Goal: Transaction & Acquisition: Obtain resource

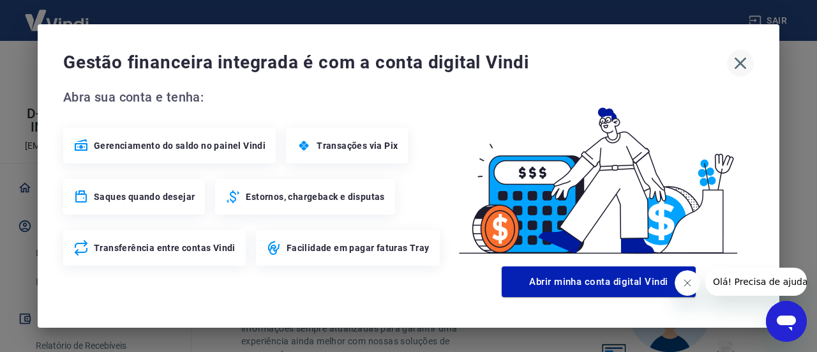
click at [739, 59] on icon "button" at bounding box center [741, 63] width 20 height 20
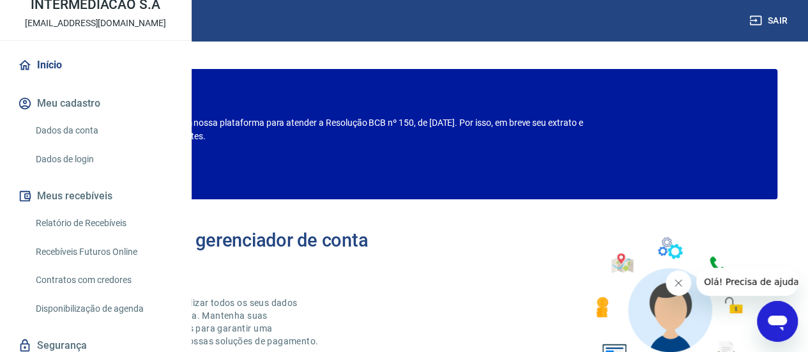
scroll to position [128, 0]
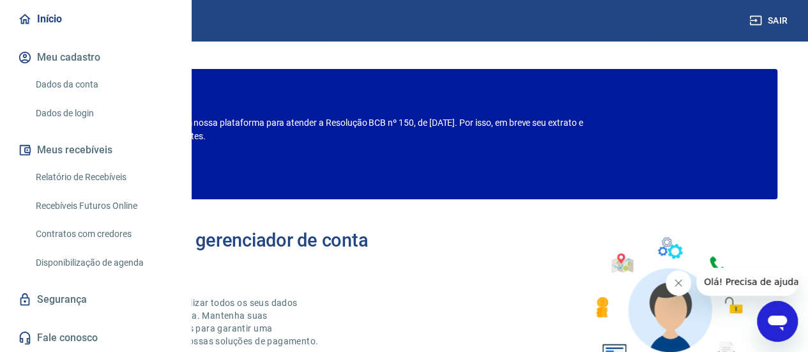
click at [91, 190] on link "Relatório de Recebíveis" at bounding box center [103, 177] width 145 height 26
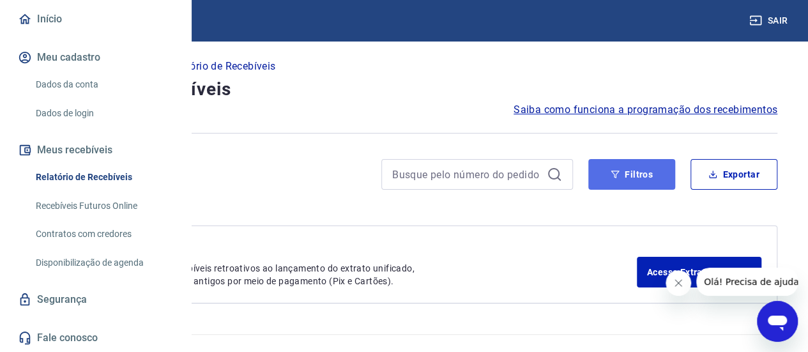
click at [622, 175] on button "Filtros" at bounding box center [631, 174] width 87 height 31
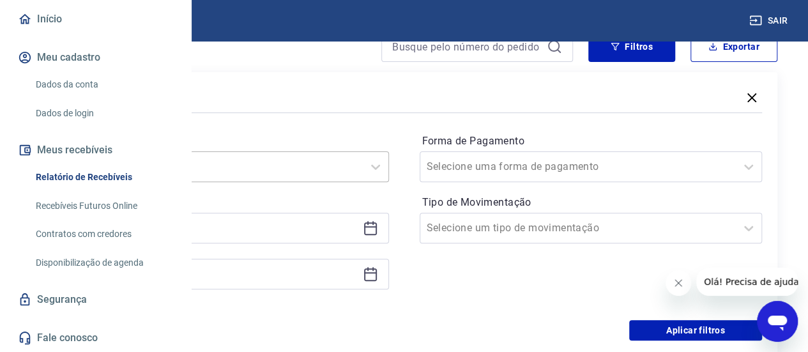
scroll to position [149, 0]
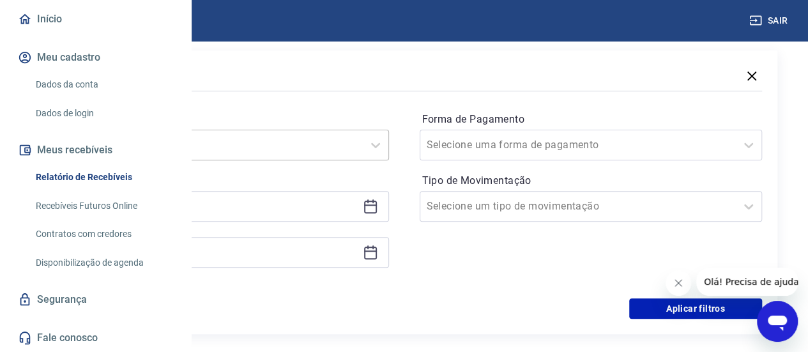
click at [361, 157] on div "Selecione um período" at bounding box center [217, 145] width 343 height 31
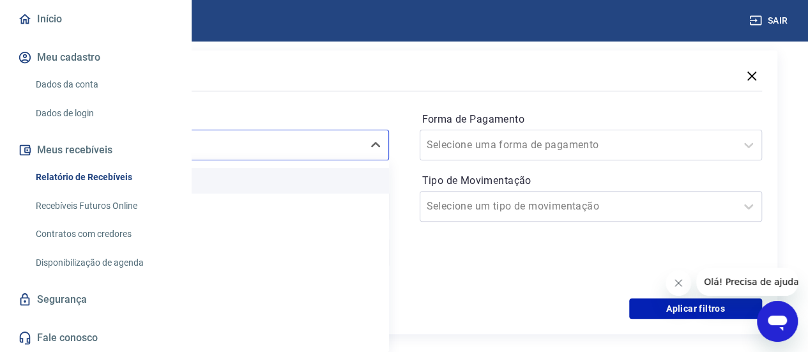
click at [301, 174] on div "Limpar Filtro" at bounding box center [217, 181] width 343 height 26
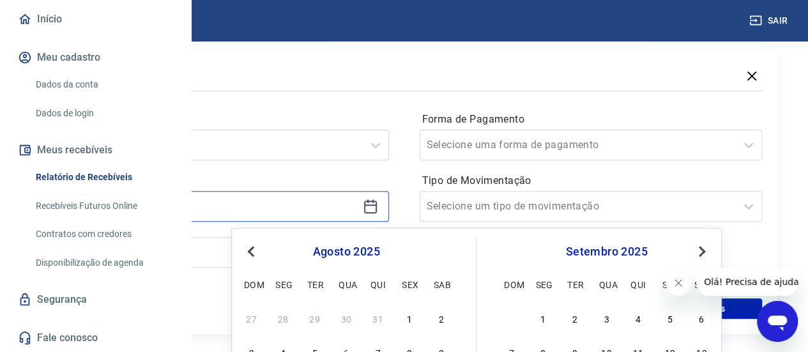
click at [307, 204] on input at bounding box center [207, 206] width 301 height 19
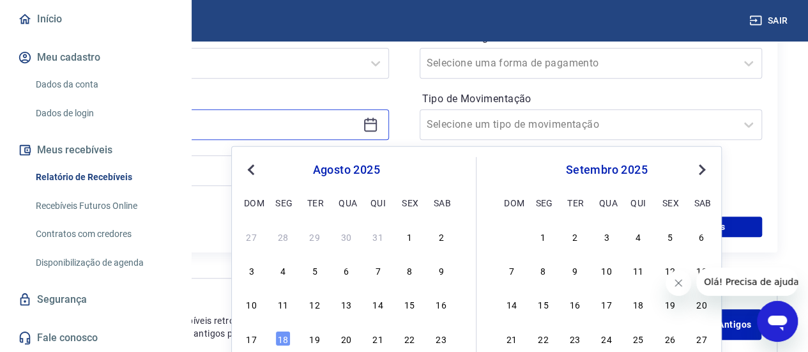
scroll to position [277, 0]
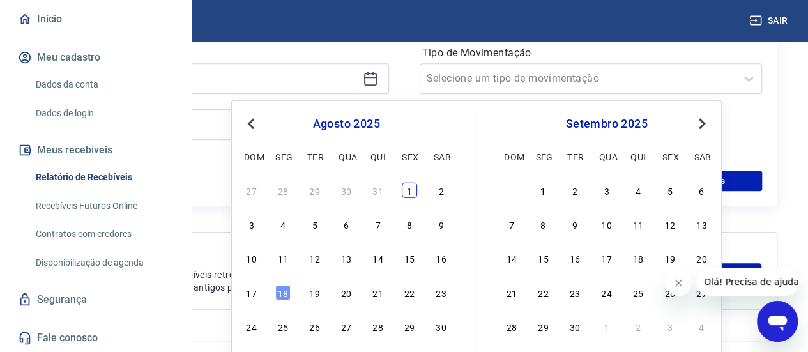
click at [412, 188] on div "1" at bounding box center [409, 190] width 15 height 15
type input "[DATE]"
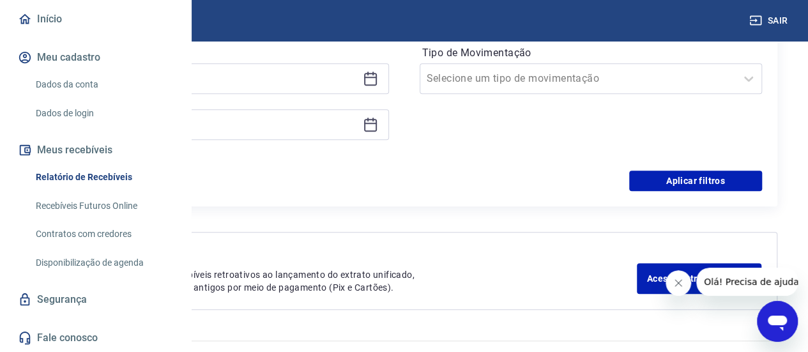
click at [374, 119] on icon at bounding box center [372, 119] width 1 height 4
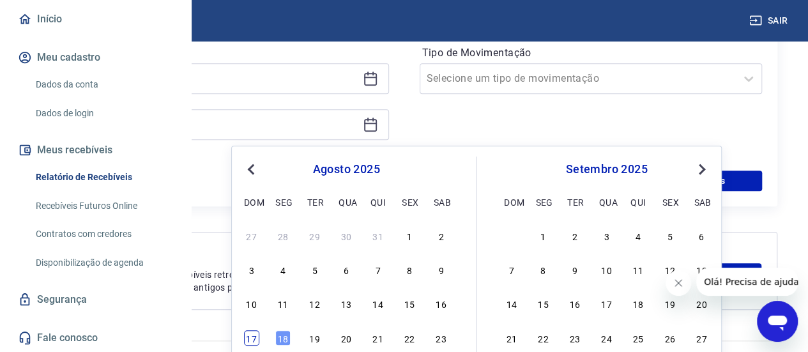
click at [255, 336] on div "17" at bounding box center [251, 337] width 15 height 15
type input "[DATE]"
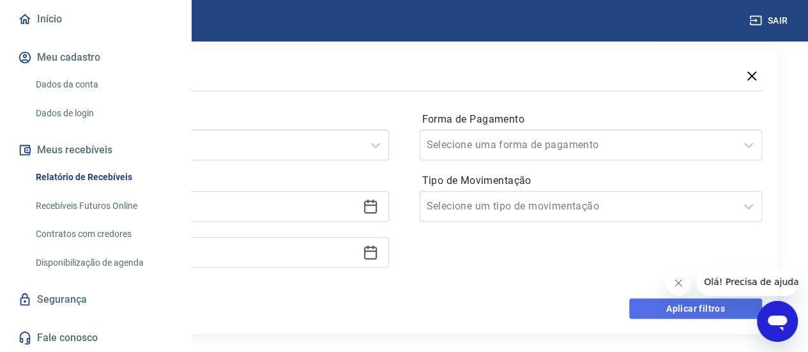
click at [641, 307] on button "Aplicar filtros" at bounding box center [695, 308] width 133 height 20
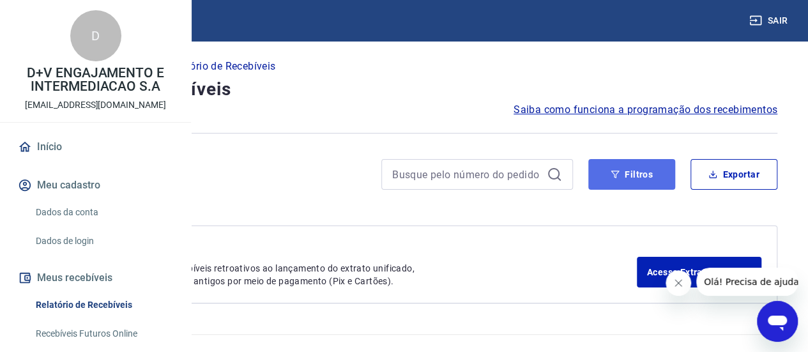
click at [653, 179] on button "Filtros" at bounding box center [631, 174] width 87 height 31
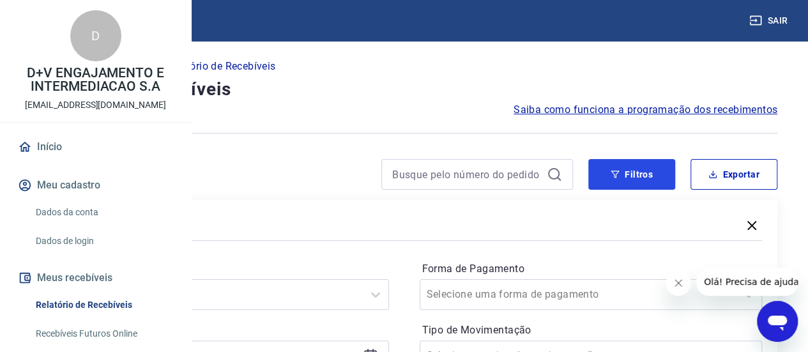
scroll to position [192, 0]
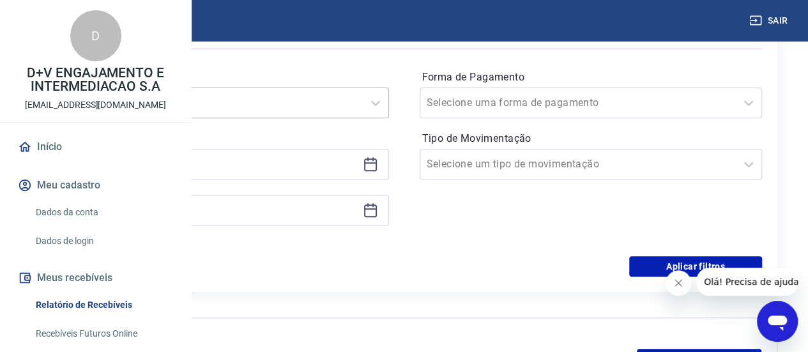
click at [182, 104] on input "Período" at bounding box center [117, 102] width 129 height 15
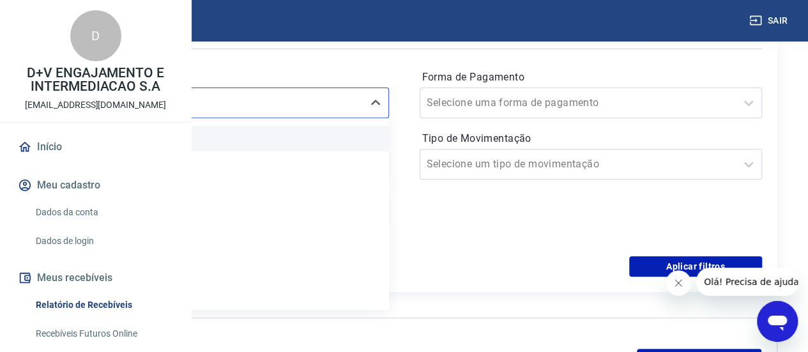
click at [303, 140] on div "Limpar Filtro" at bounding box center [217, 139] width 343 height 26
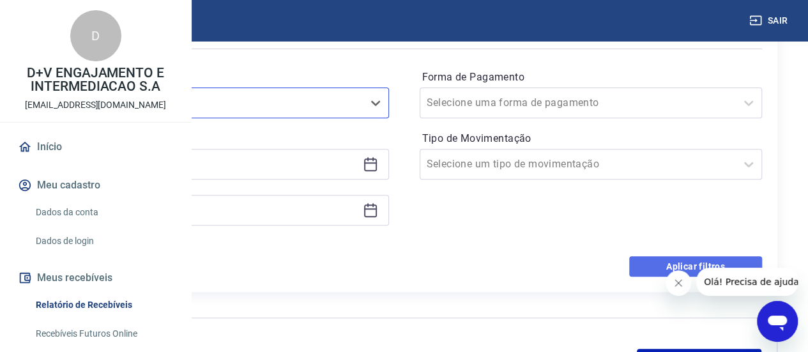
click at [683, 262] on button "Aplicar filtros" at bounding box center [695, 266] width 133 height 20
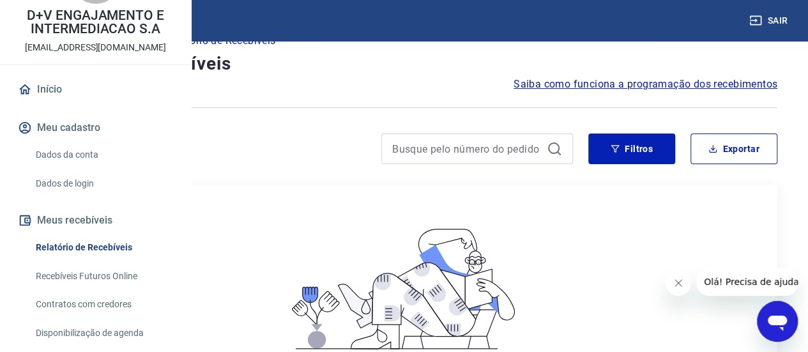
scroll to position [128, 0]
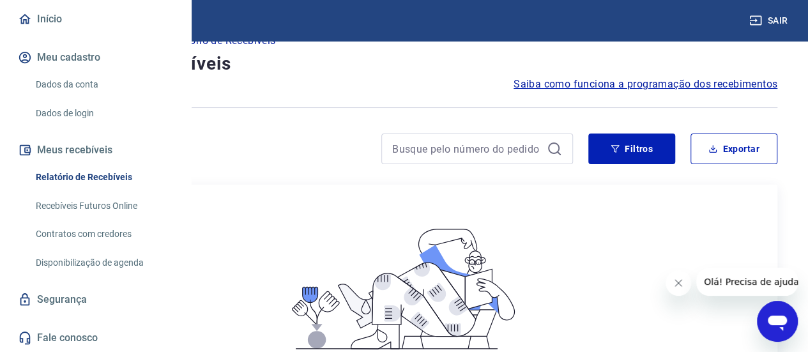
click at [93, 190] on link "Relatório de Recebíveis" at bounding box center [103, 177] width 145 height 26
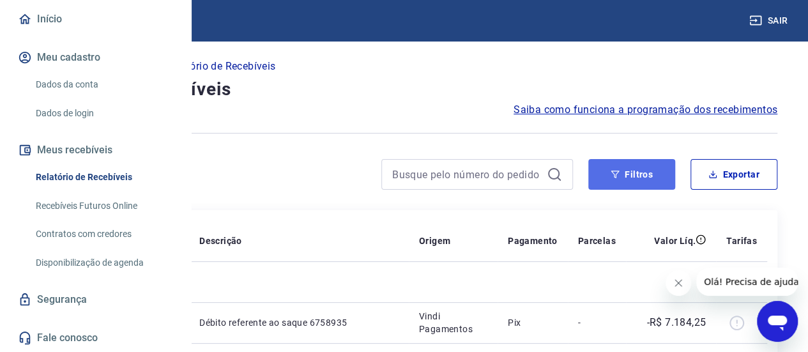
click at [628, 173] on button "Filtros" at bounding box center [631, 174] width 87 height 31
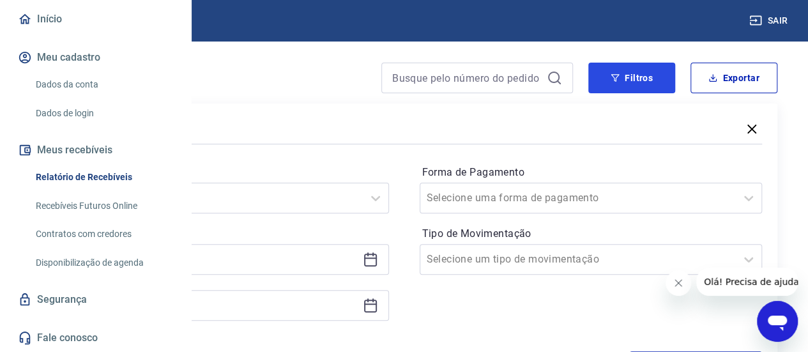
scroll to position [192, 0]
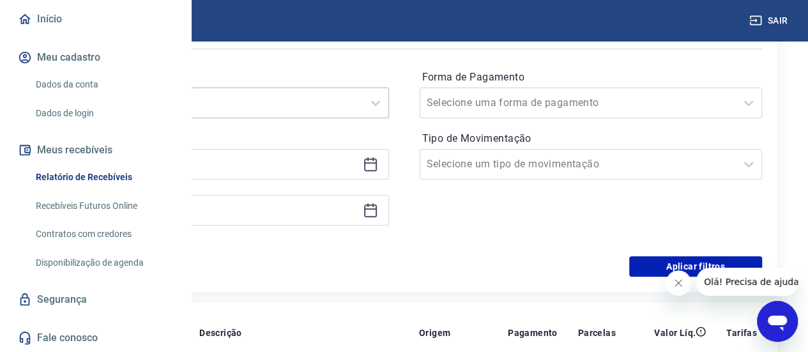
click at [182, 100] on input "Período" at bounding box center [117, 102] width 129 height 15
drag, startPoint x: 322, startPoint y: 128, endPoint x: 320, endPoint y: 137, distance: 9.8
click at [322, 133] on div "Limpar Filtro" at bounding box center [217, 139] width 343 height 26
click at [315, 144] on p "Período personalizado" at bounding box center [217, 135] width 343 height 15
click at [378, 166] on icon at bounding box center [370, 163] width 15 height 15
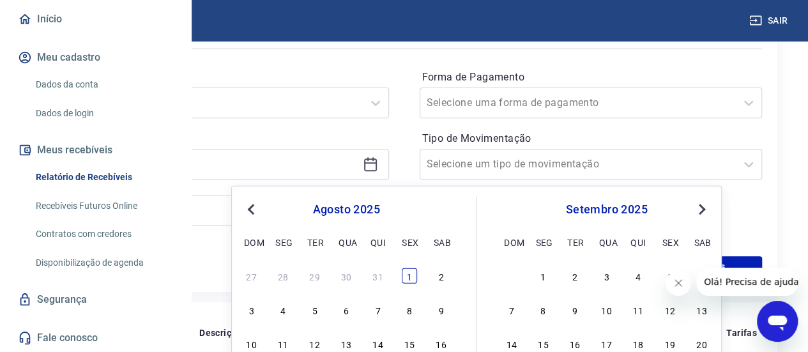
click at [409, 279] on div "1" at bounding box center [409, 275] width 15 height 15
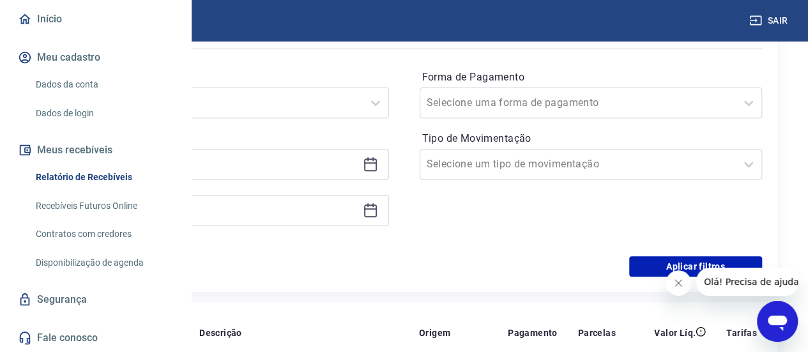
click at [386, 219] on div "[DATE]" at bounding box center [217, 210] width 343 height 31
click at [378, 210] on icon at bounding box center [370, 209] width 15 height 15
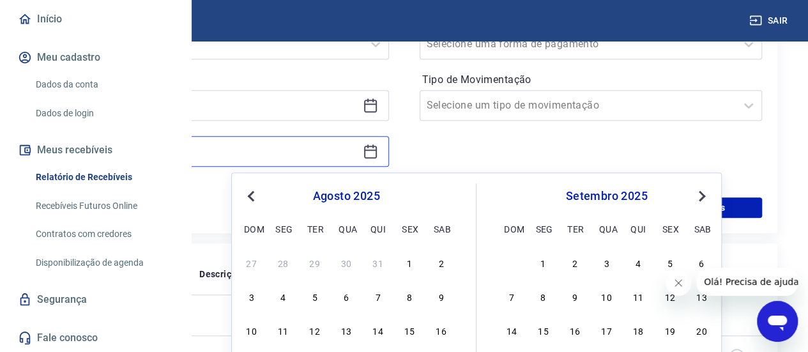
scroll to position [383, 0]
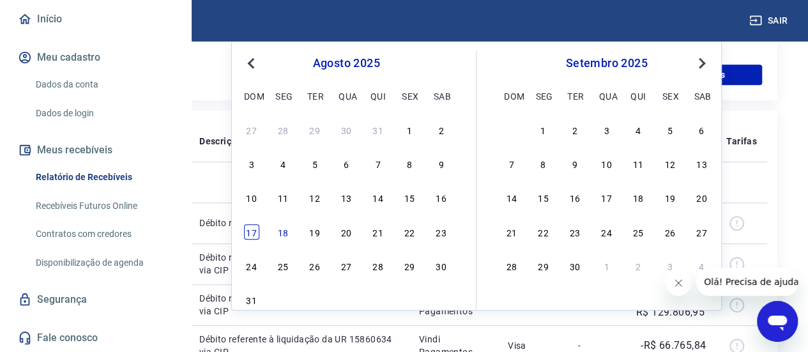
click at [257, 230] on div "17" at bounding box center [251, 231] width 15 height 15
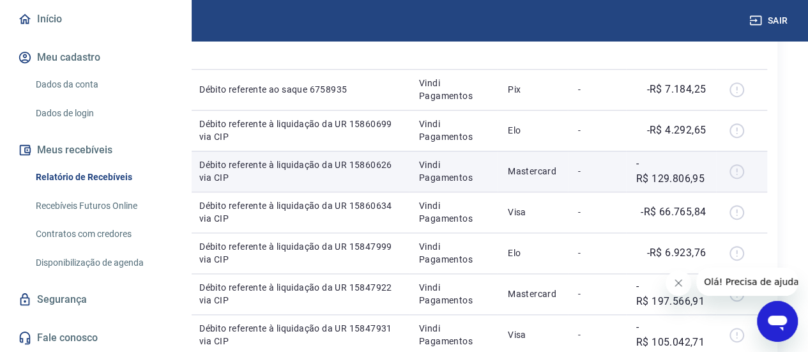
scroll to position [319, 0]
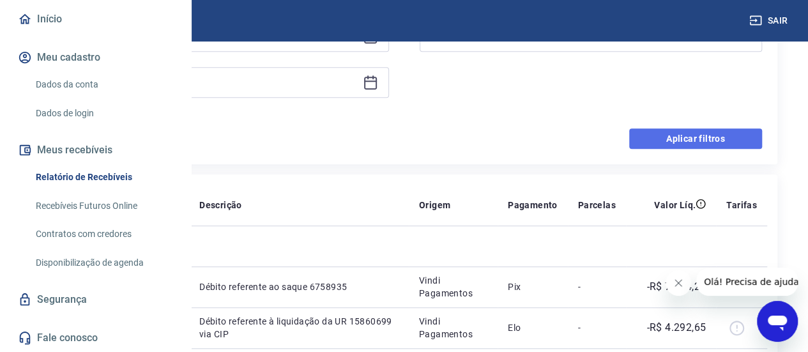
click at [711, 139] on button "Aplicar filtros" at bounding box center [695, 138] width 133 height 20
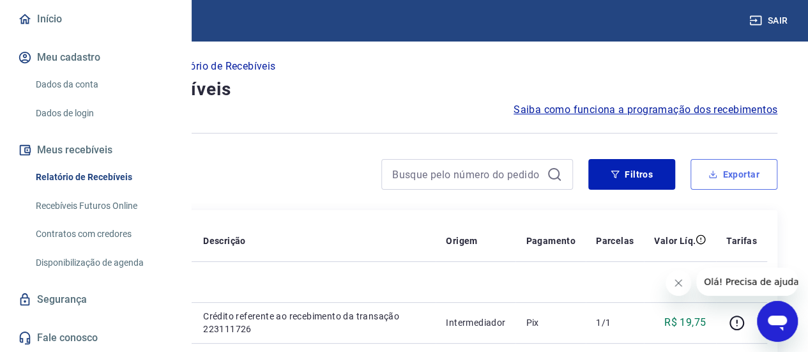
click at [725, 174] on button "Exportar" at bounding box center [733, 174] width 87 height 31
type input "[DATE]"
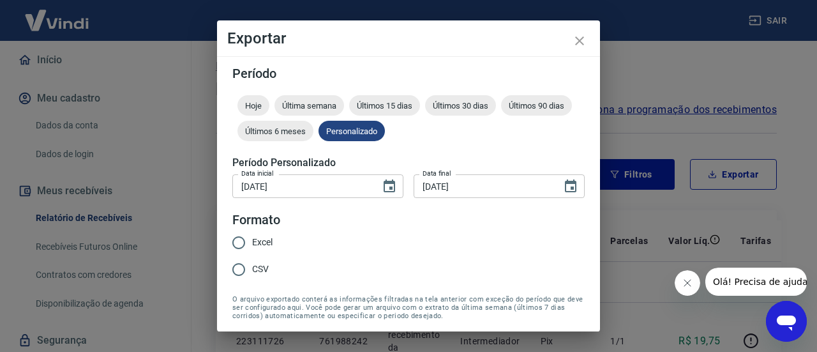
click at [245, 244] on input "Excel" at bounding box center [238, 242] width 27 height 27
radio input "true"
drag, startPoint x: 238, startPoint y: 268, endPoint x: 282, endPoint y: 253, distance: 46.4
click at [239, 267] on input "CSV" at bounding box center [238, 269] width 27 height 27
radio input "true"
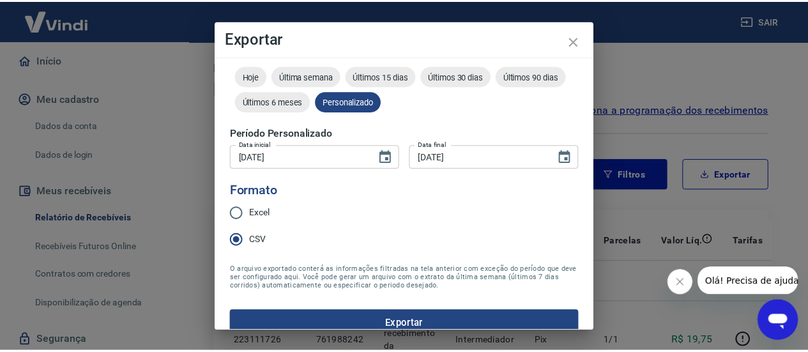
scroll to position [46, 0]
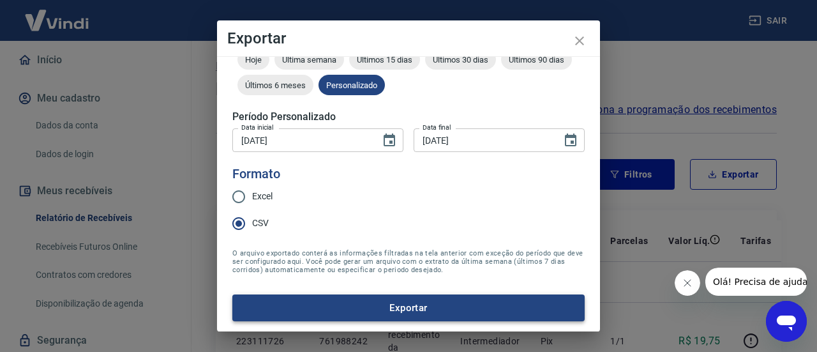
click at [404, 303] on button "Exportar" at bounding box center [408, 307] width 352 height 27
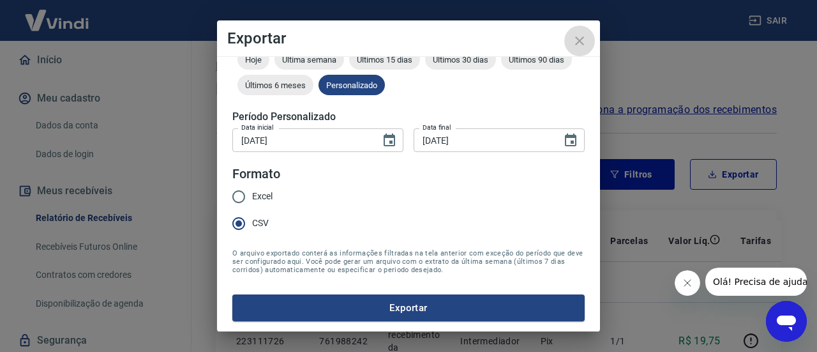
drag, startPoint x: 577, startPoint y: 43, endPoint x: 566, endPoint y: 43, distance: 10.9
click at [580, 41] on icon "close" at bounding box center [579, 40] width 9 height 9
